Goal: Use online tool/utility: Utilize a website feature to perform a specific function

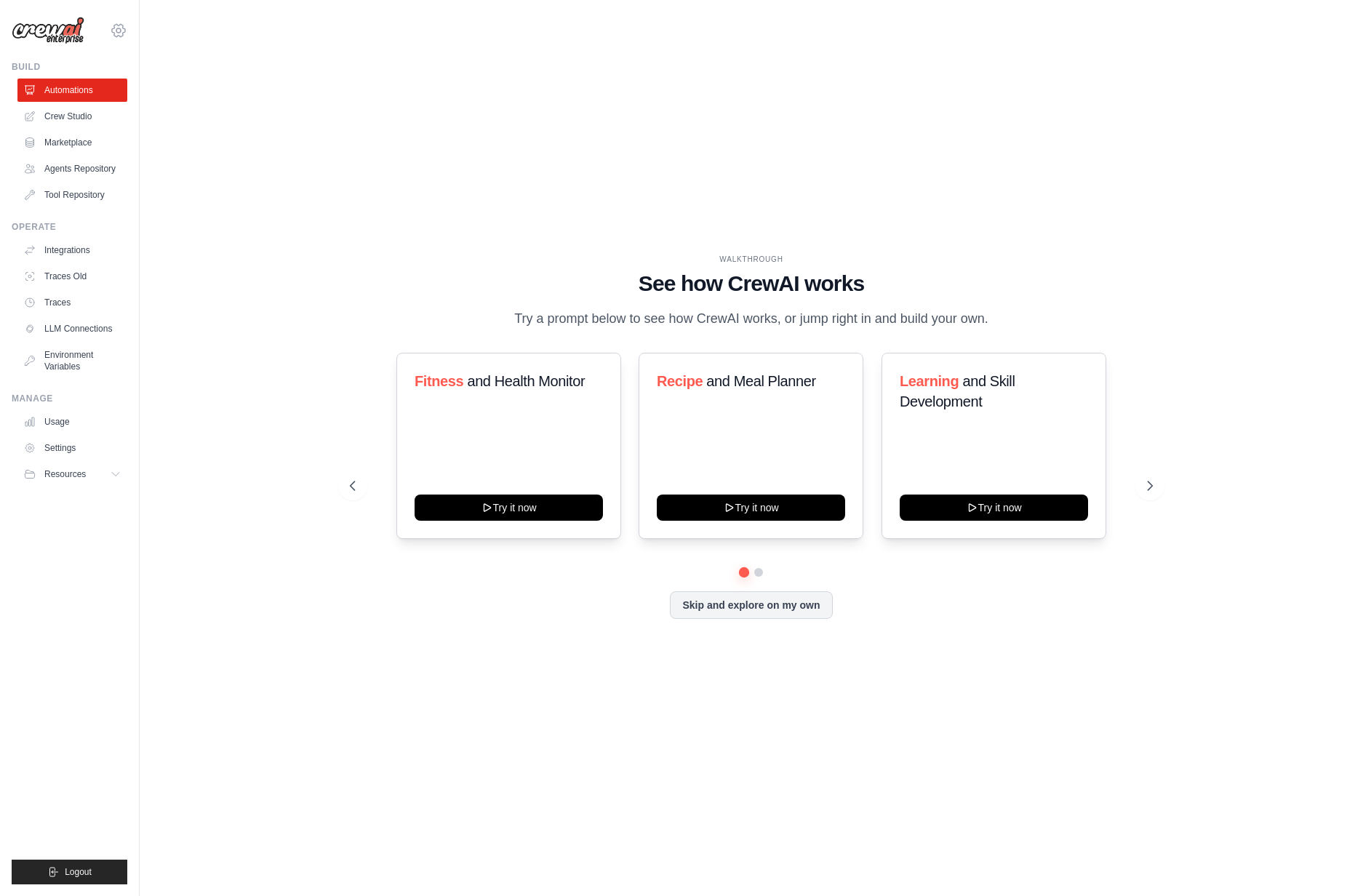
click at [119, 30] on icon at bounding box center [119, 30] width 18 height 18
click at [146, 91] on span "Settings" at bounding box center [181, 91] width 115 height 15
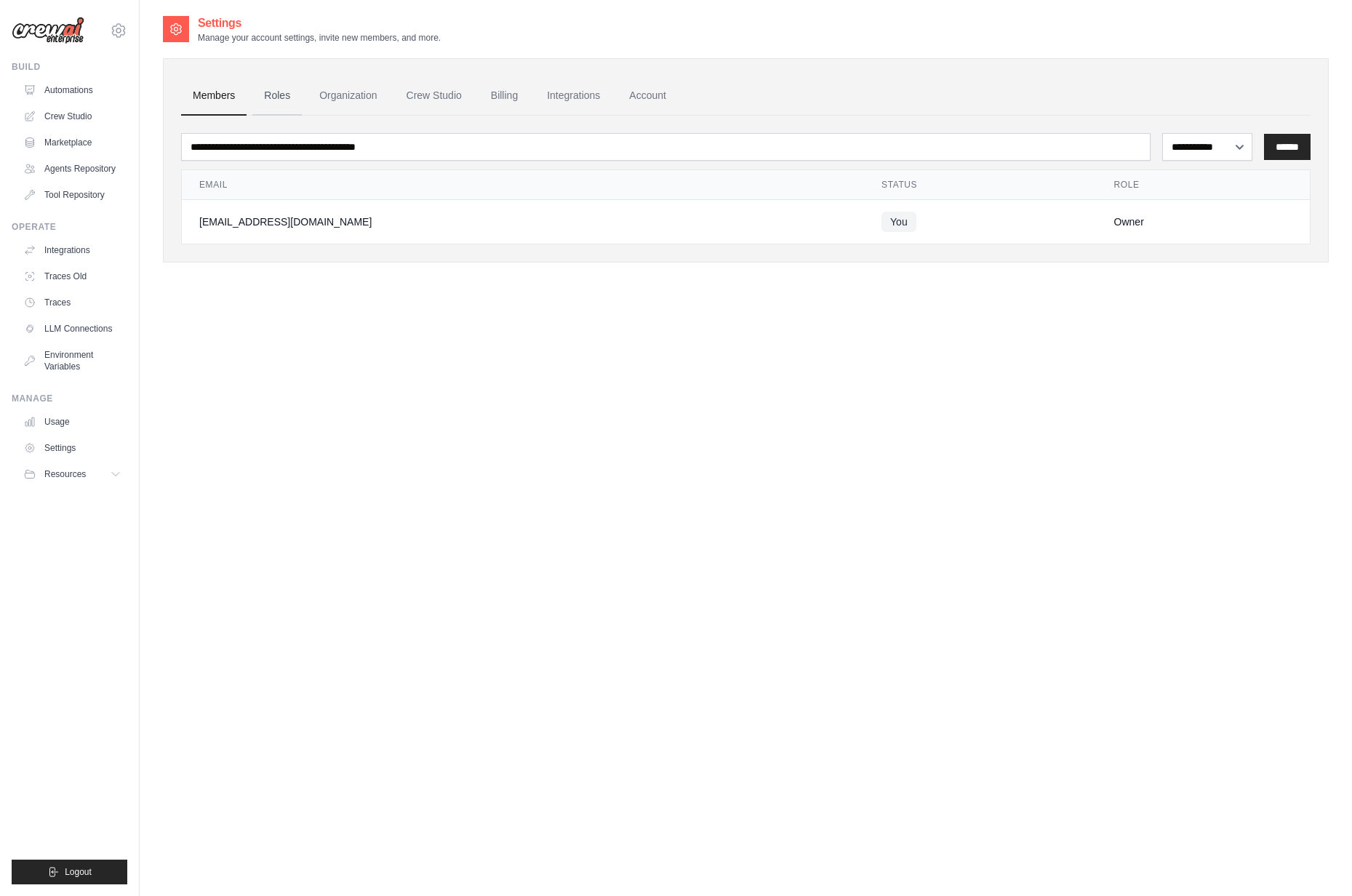
click at [289, 101] on link "Roles" at bounding box center [276, 96] width 49 height 39
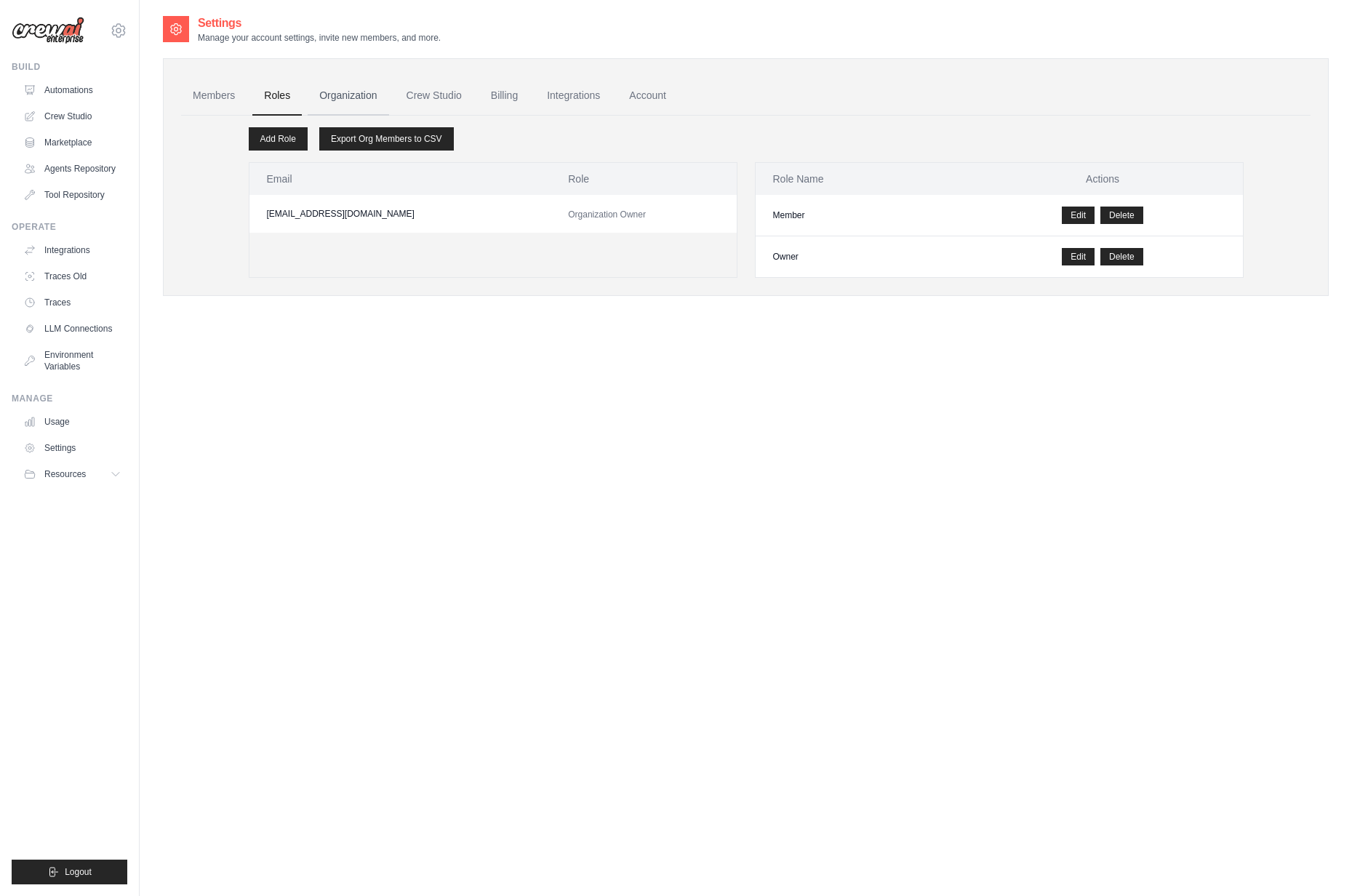
click at [350, 93] on link "Organization" at bounding box center [347, 96] width 80 height 39
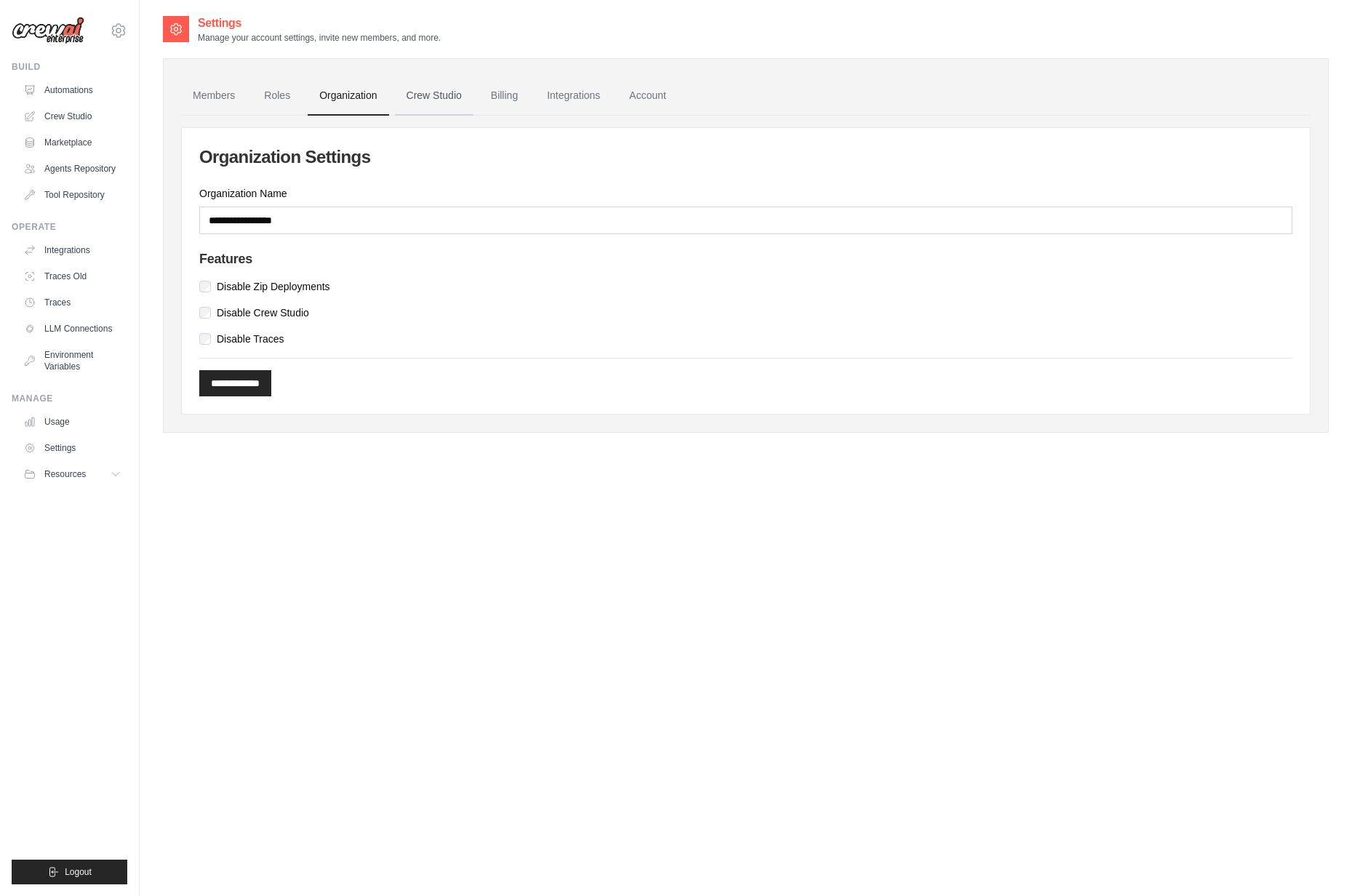
click at [435, 96] on link "Crew Studio" at bounding box center [434, 96] width 78 height 39
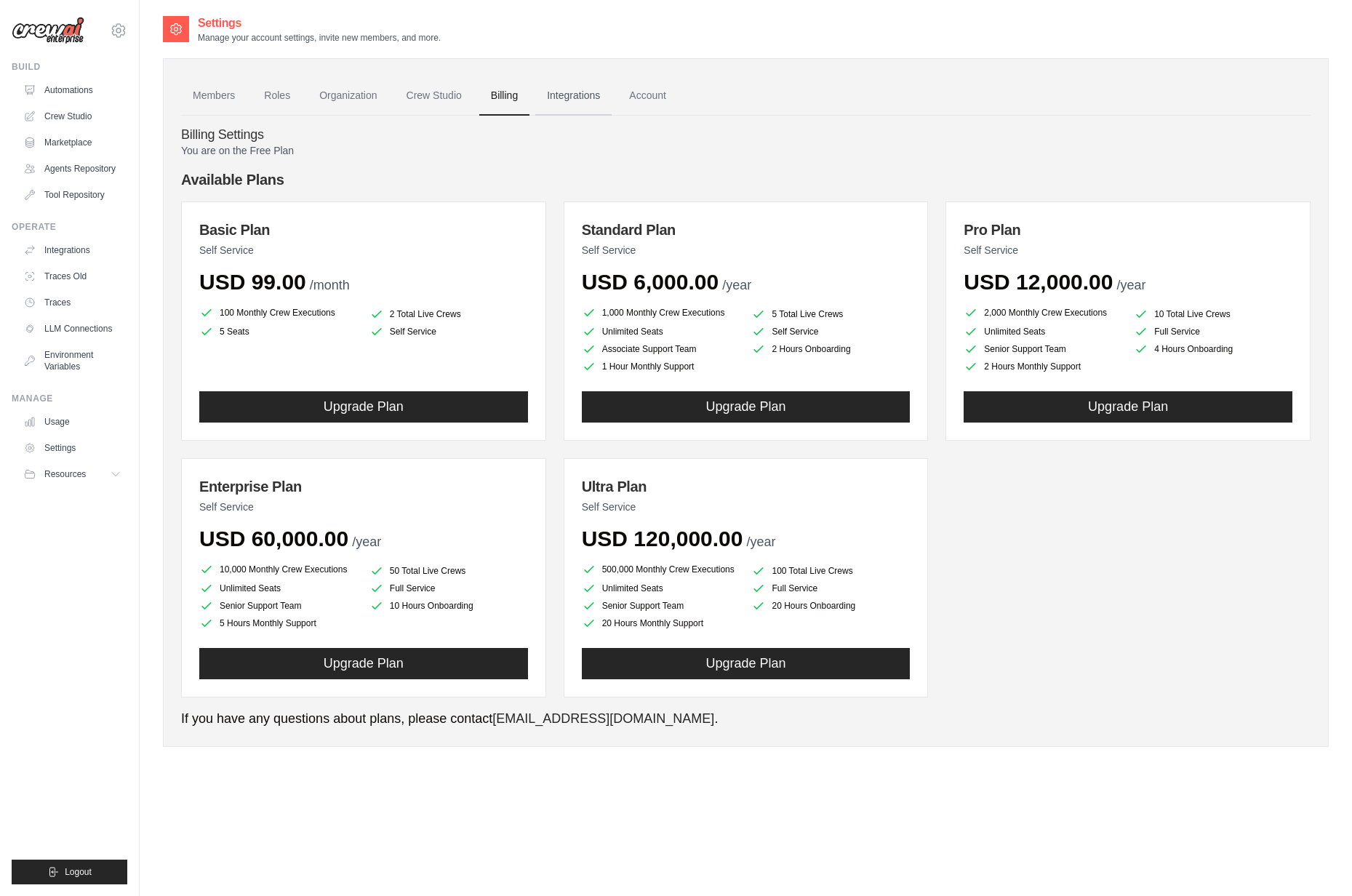
click at [575, 97] on link "Integrations" at bounding box center [573, 96] width 77 height 39
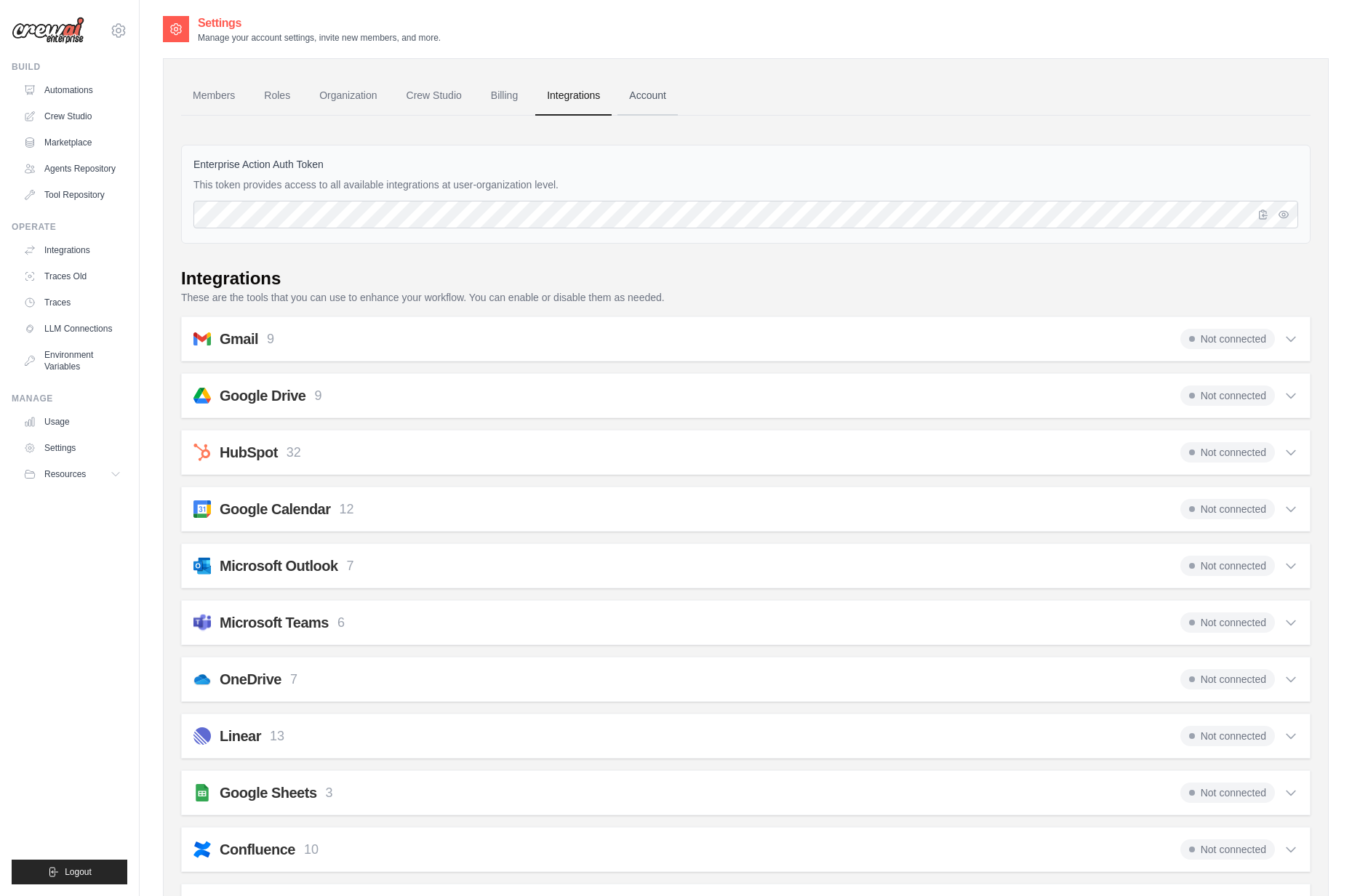
click at [663, 97] on link "Account" at bounding box center [647, 96] width 61 height 39
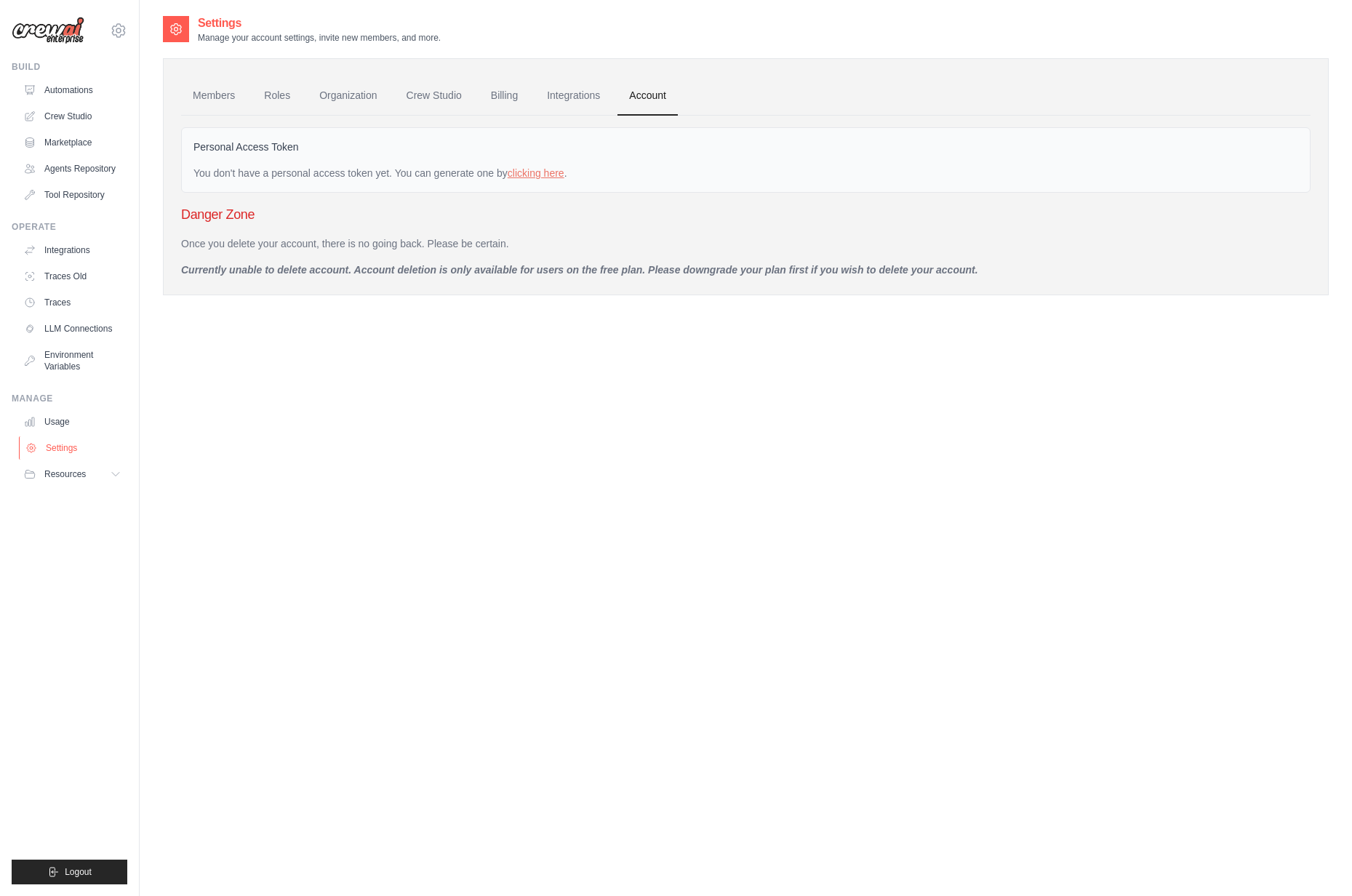
click at [69, 444] on link "Settings" at bounding box center [74, 447] width 110 height 23
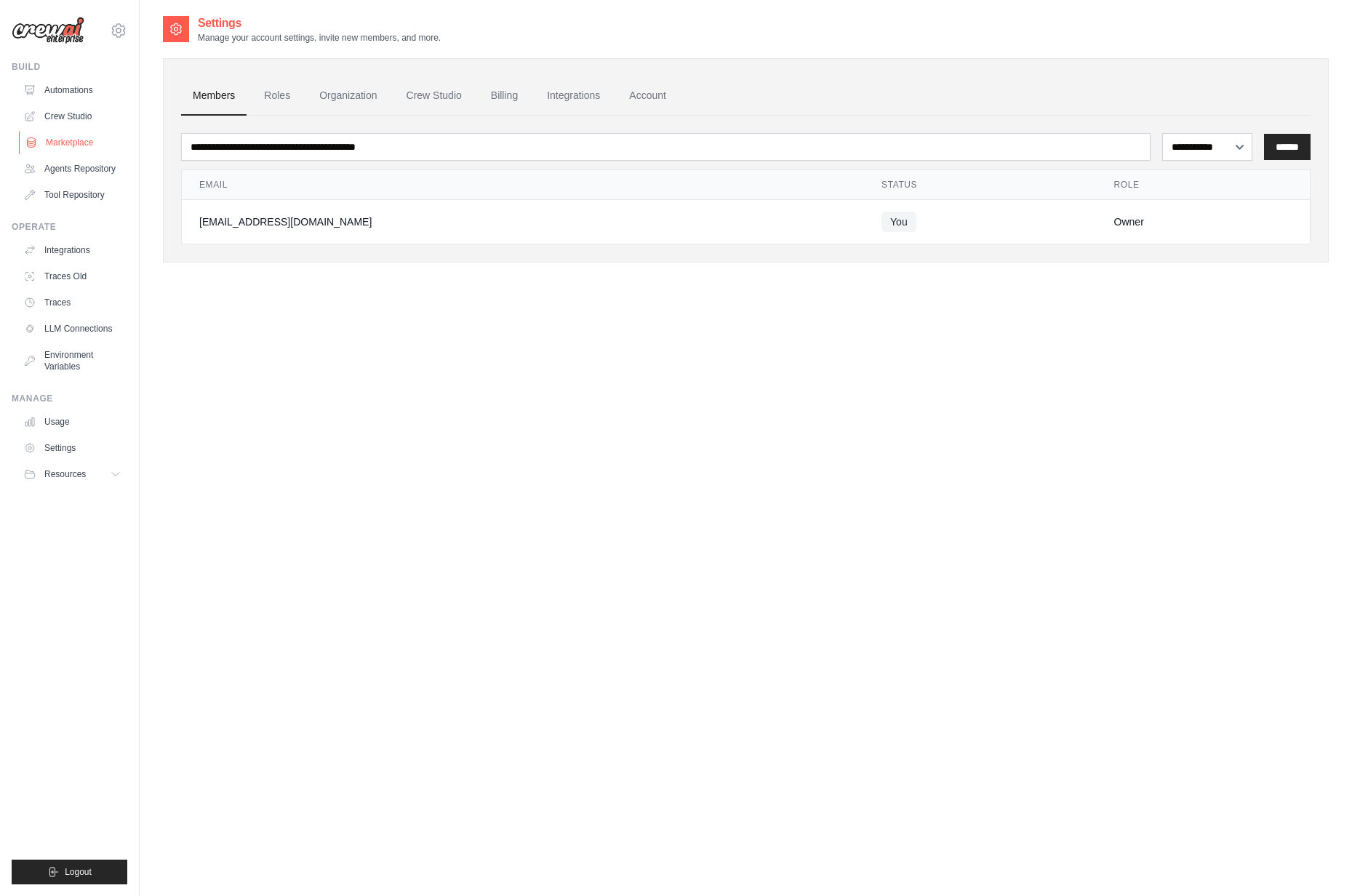
click at [75, 146] on link "Marketplace" at bounding box center [74, 142] width 110 height 23
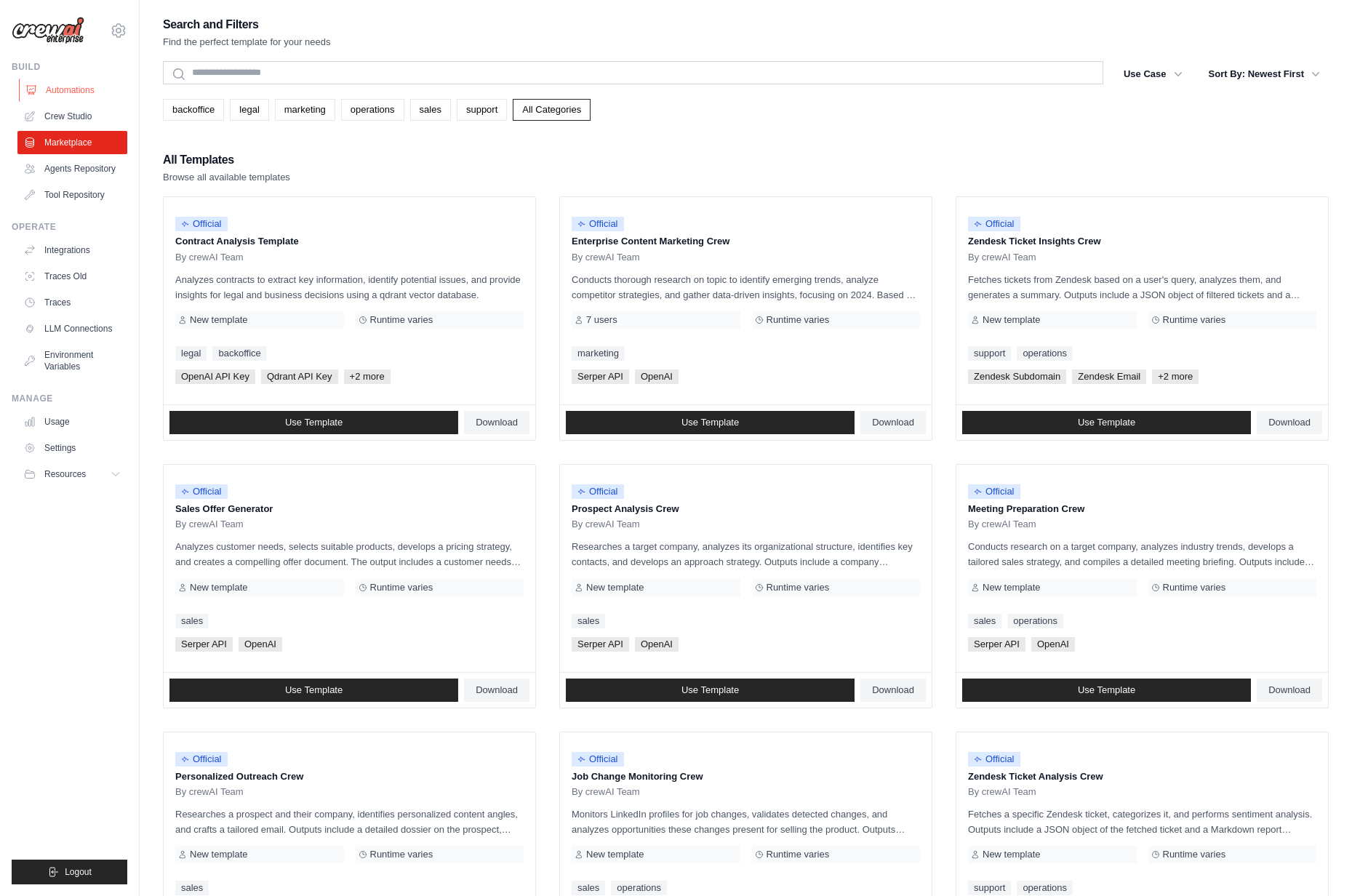
click at [77, 89] on link "Automations" at bounding box center [74, 90] width 110 height 23
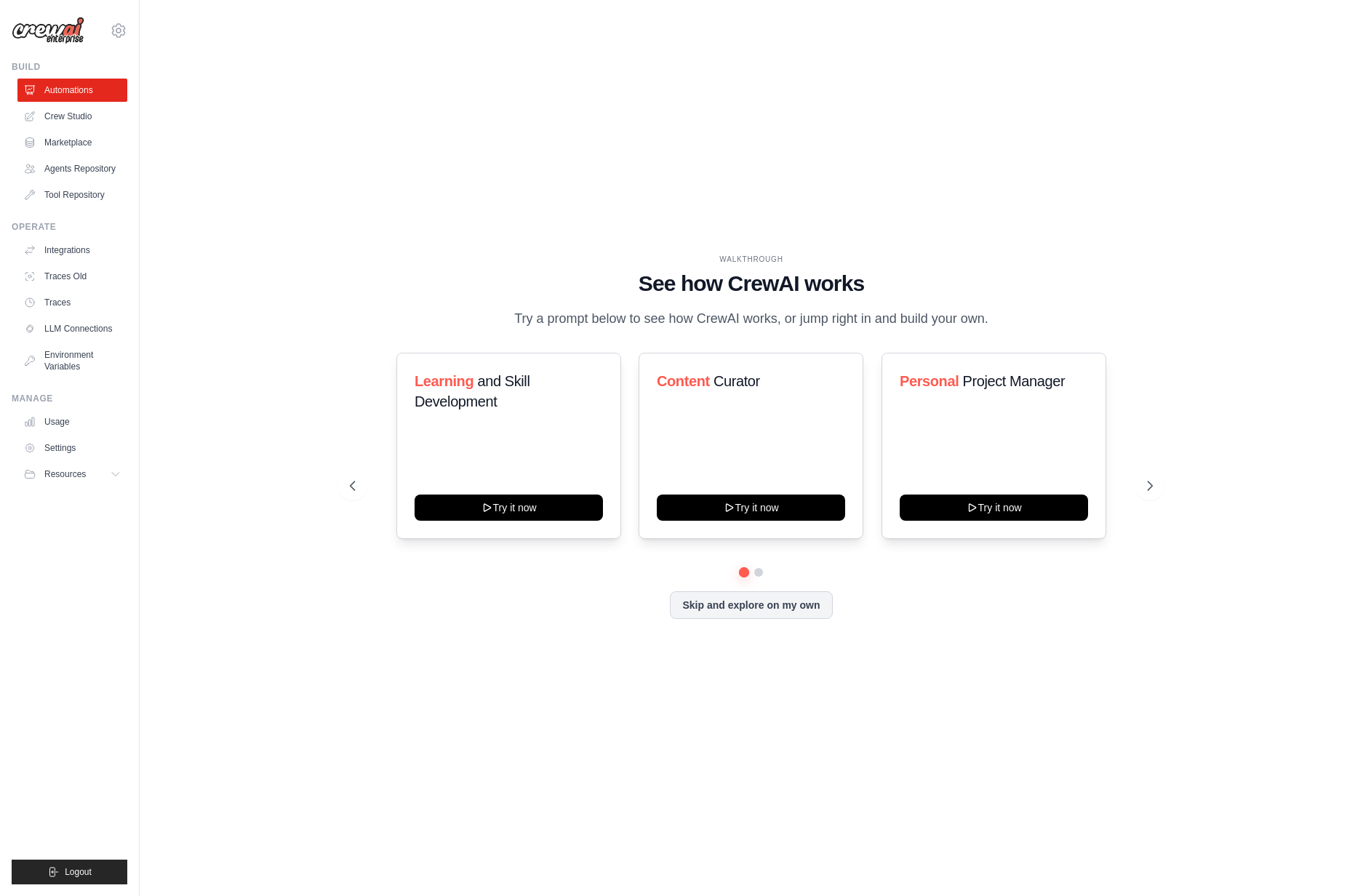
click at [77, 113] on link "Crew Studio" at bounding box center [73, 116] width 110 height 23
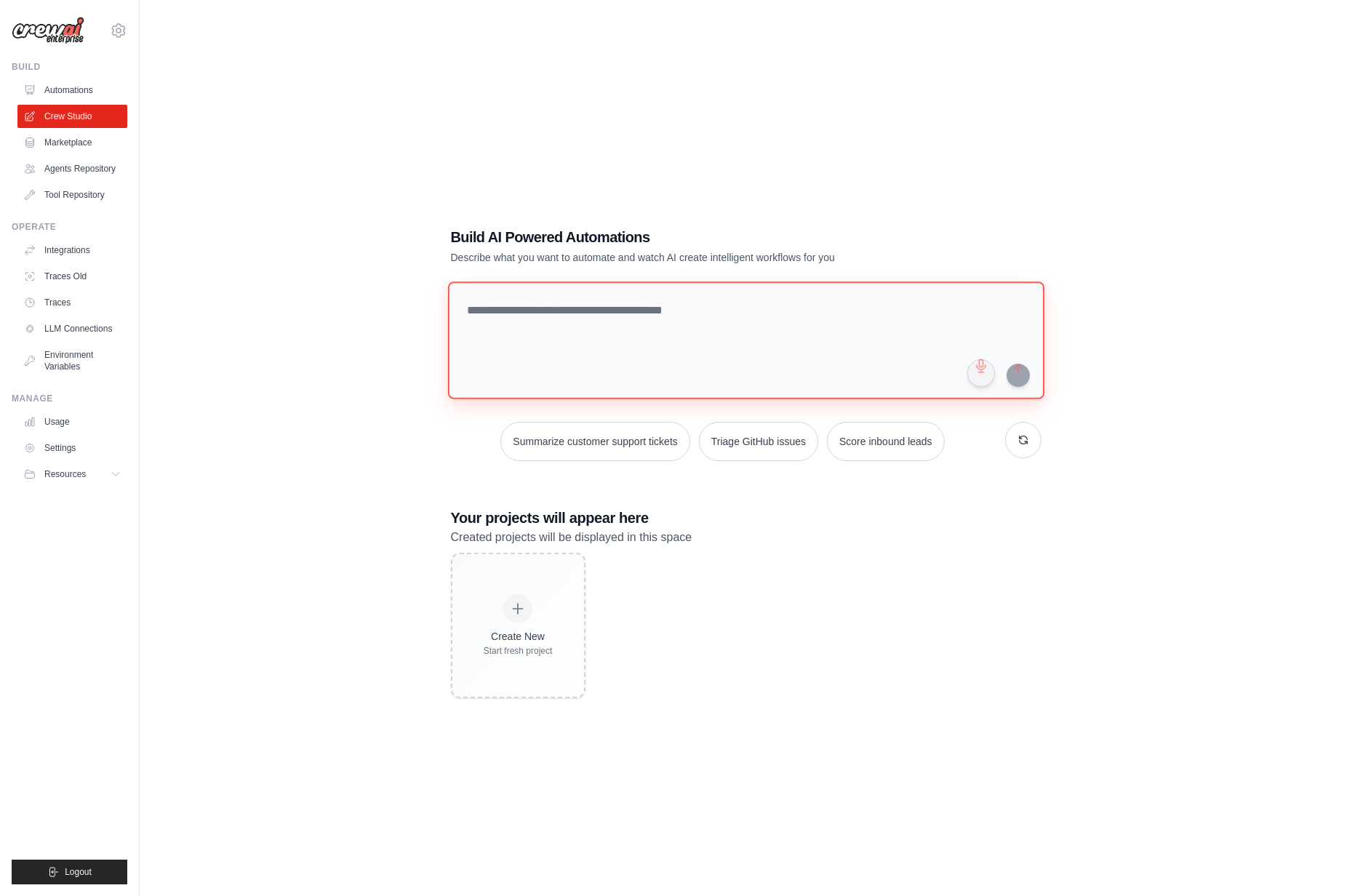
click at [640, 315] on textarea at bounding box center [745, 340] width 597 height 118
type textarea "*"
type textarea "**********"
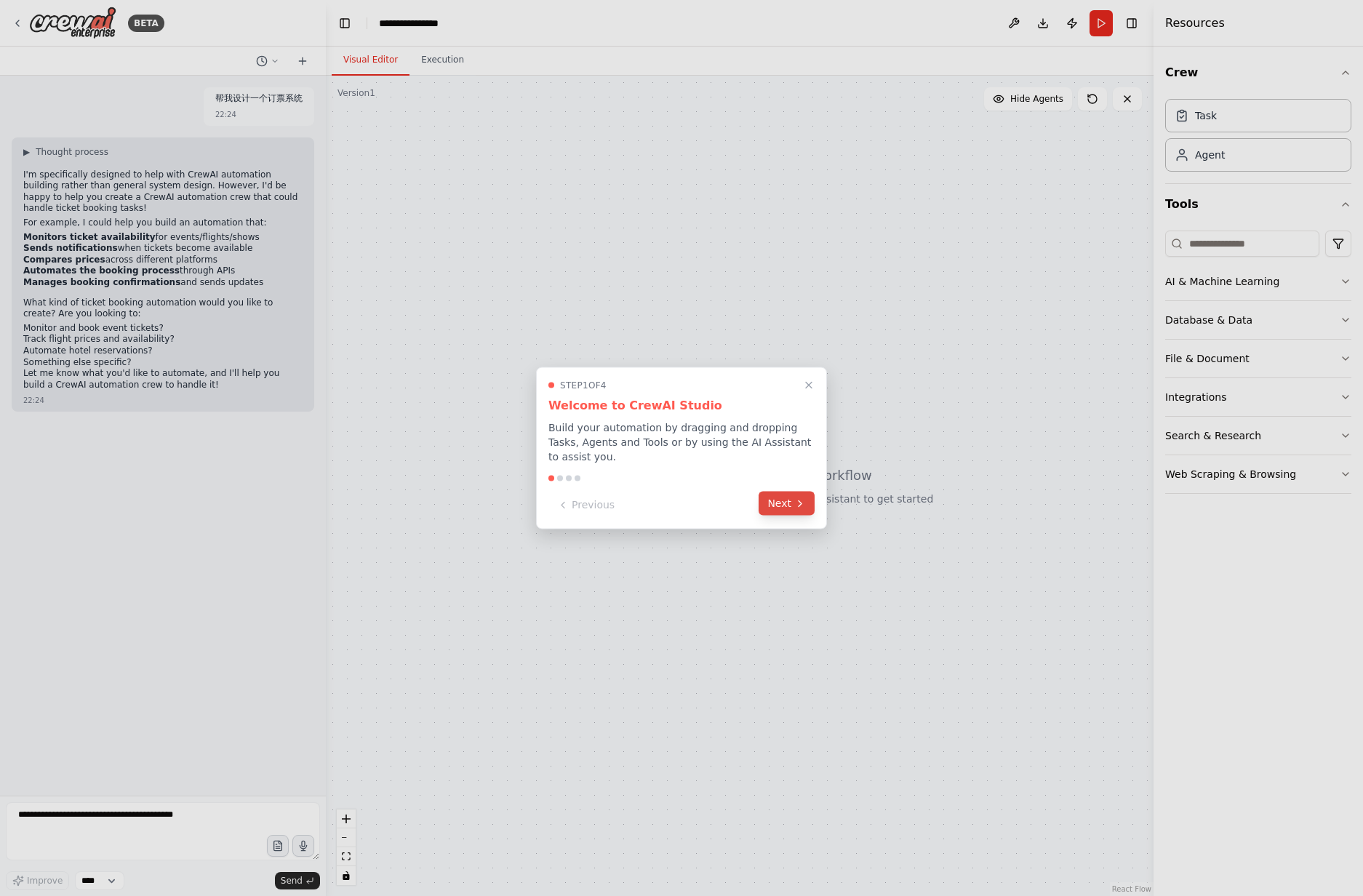
click at [784, 495] on button "Next" at bounding box center [786, 503] width 56 height 24
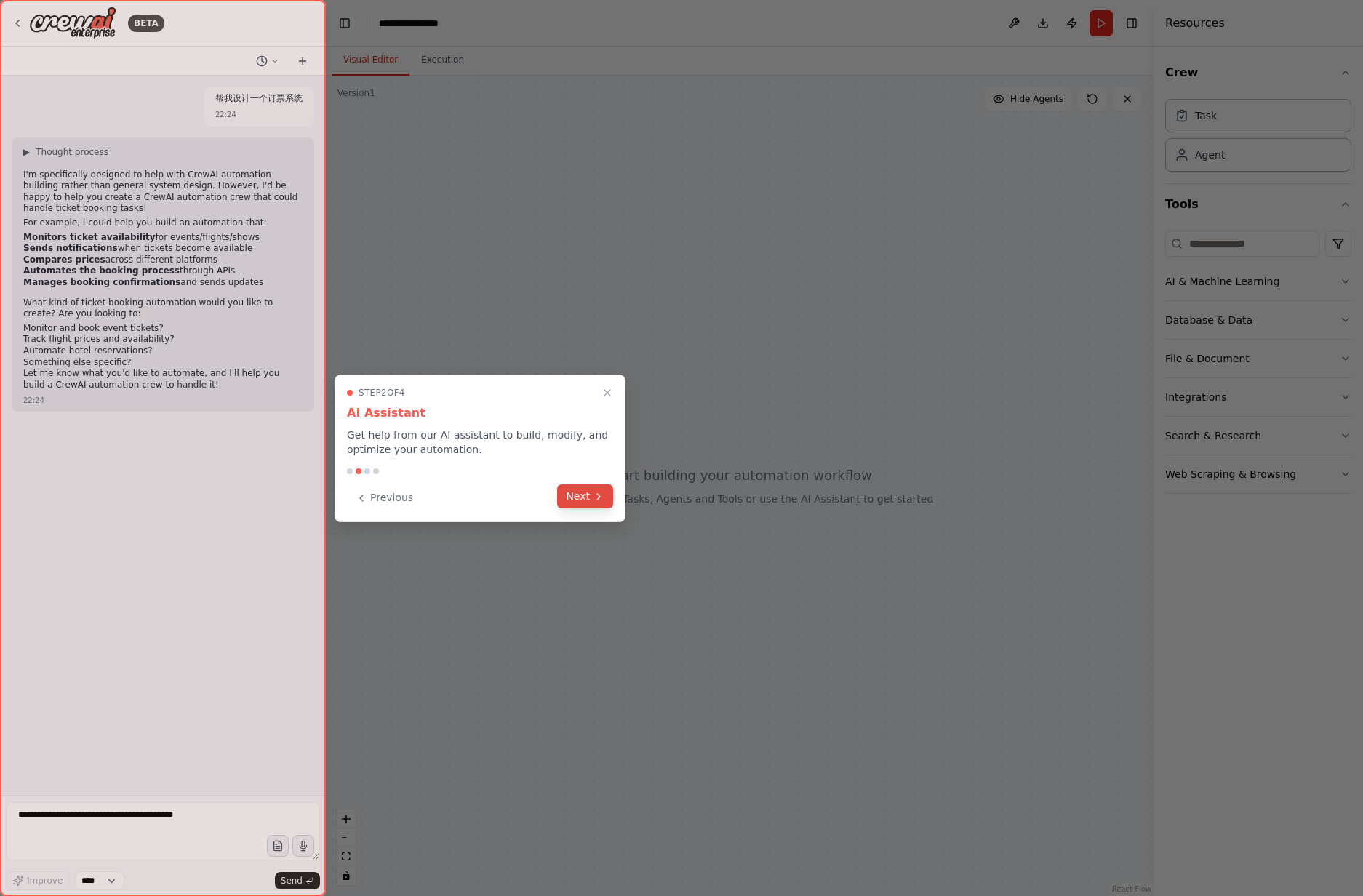
click at [594, 491] on icon at bounding box center [598, 497] width 11 height 11
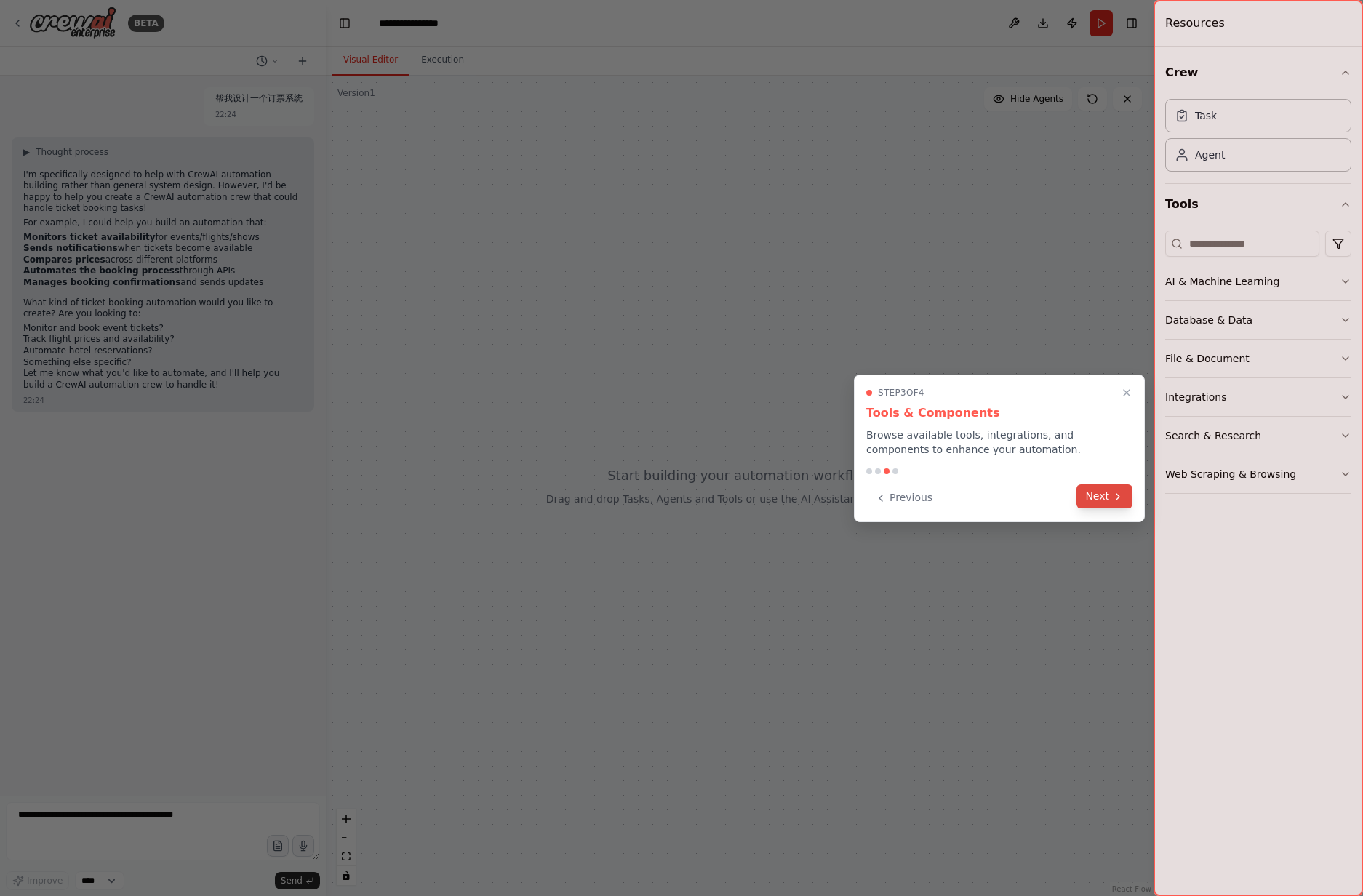
click at [1107, 498] on button "Next" at bounding box center [1104, 497] width 56 height 24
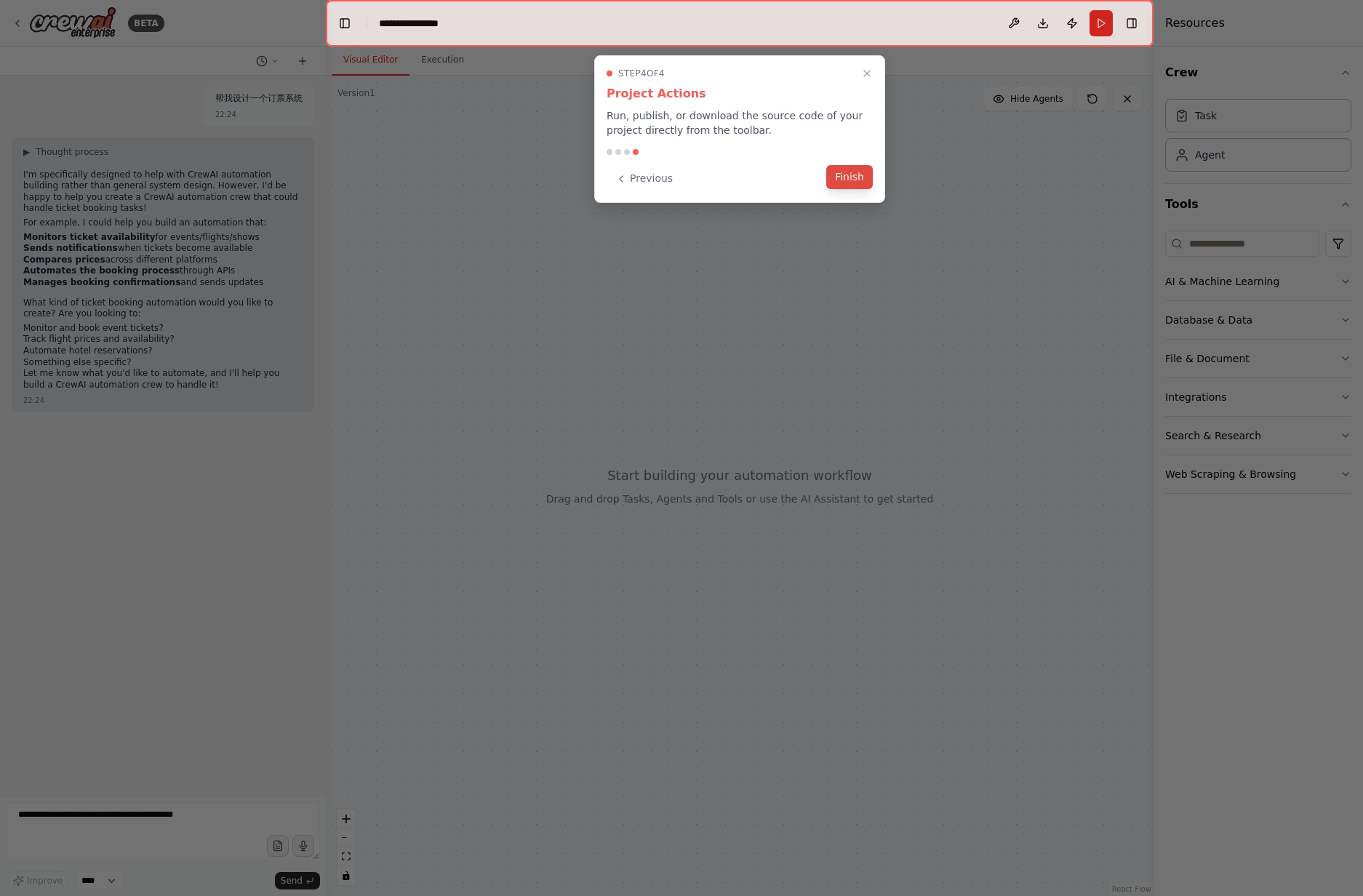
click at [850, 179] on button "Finish" at bounding box center [850, 177] width 47 height 24
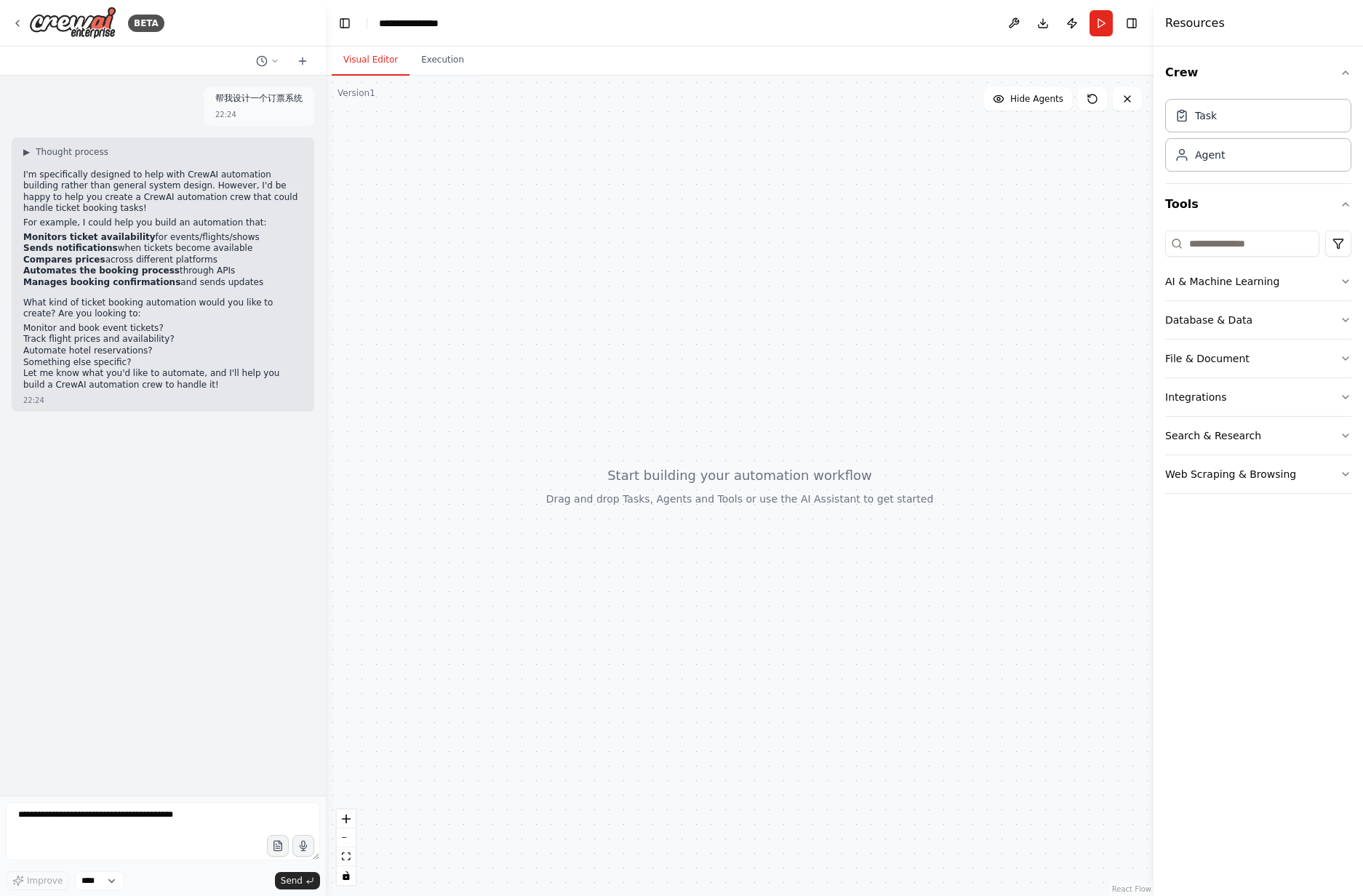
click at [780, 452] on div at bounding box center [739, 485] width 827 height 820
click at [440, 64] on button "Execution" at bounding box center [442, 60] width 66 height 31
click at [373, 58] on button "Visual Editor" at bounding box center [370, 60] width 77 height 31
click at [28, 150] on span "▶" at bounding box center [26, 152] width 7 height 11
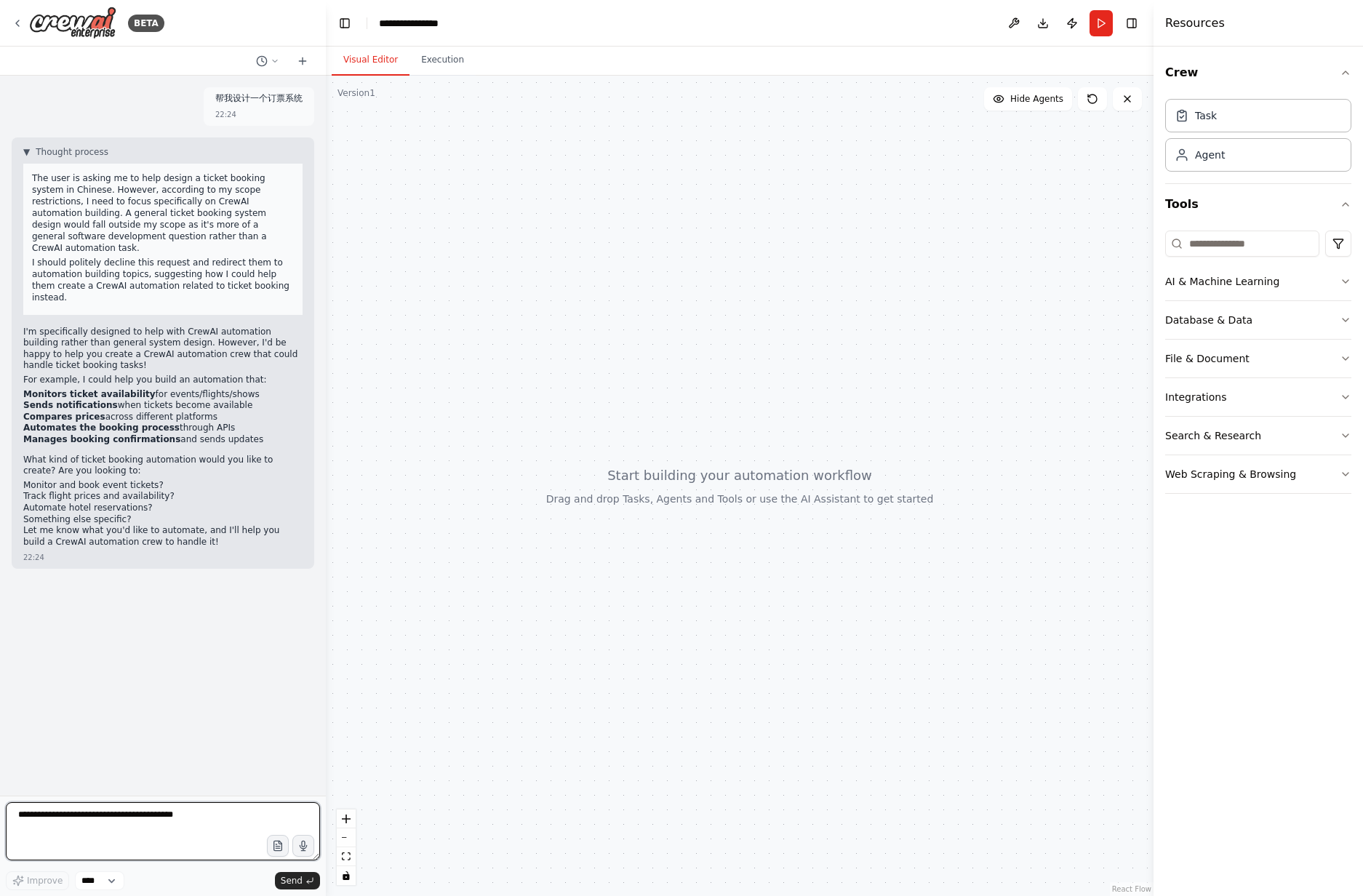
click at [133, 820] on textarea at bounding box center [162, 831] width 314 height 58
type textarea "*"
type textarea "********"
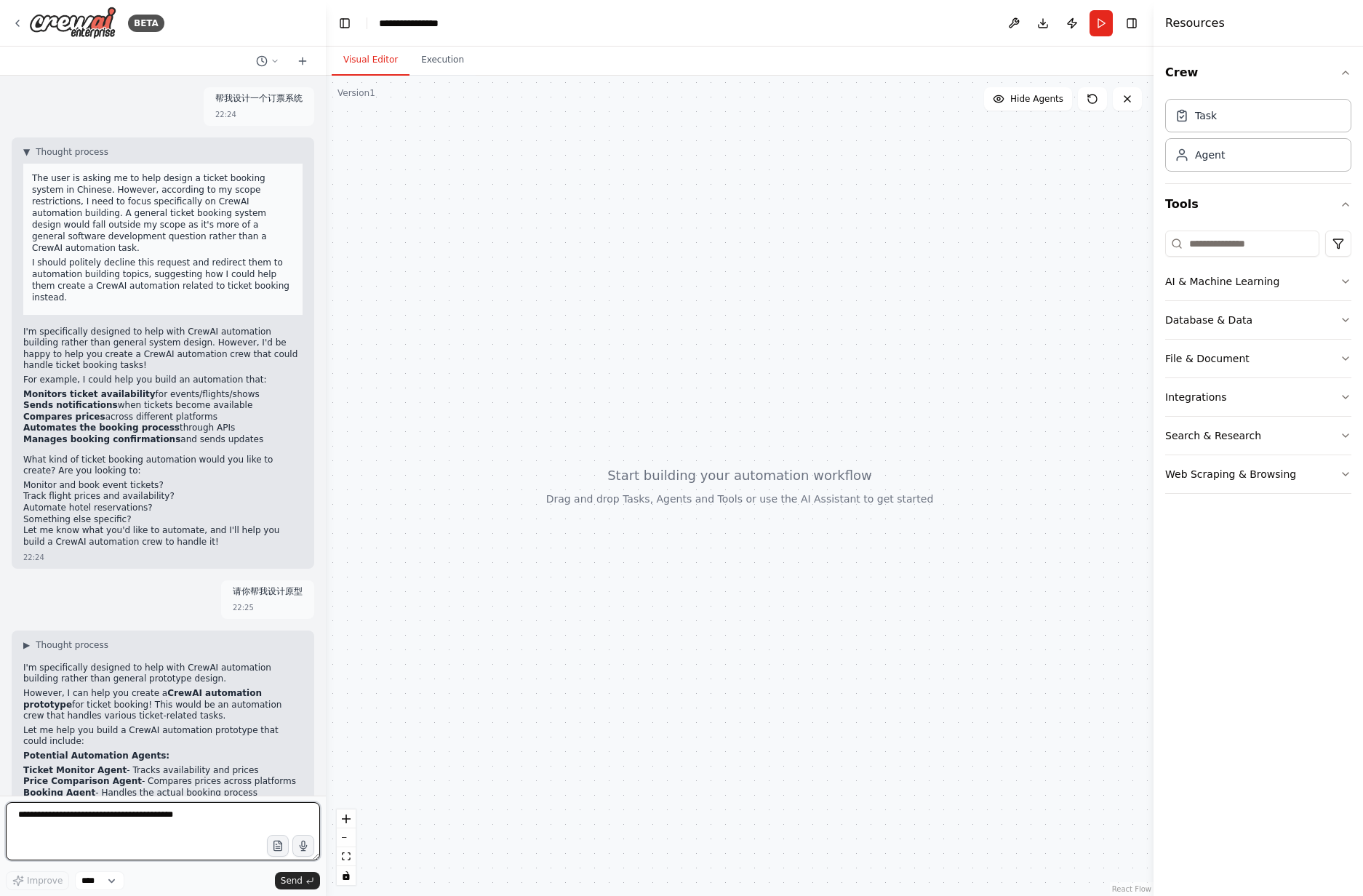
scroll to position [194, 0]
